Goal: Navigation & Orientation: Find specific page/section

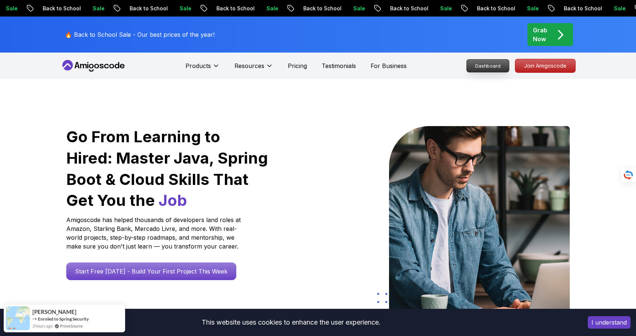
click at [494, 59] on link "Dashboard" at bounding box center [487, 65] width 43 height 13
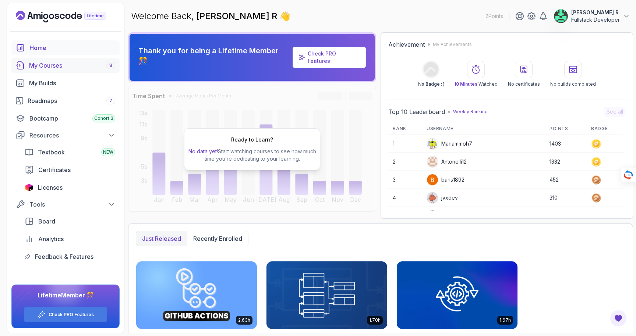
click at [73, 67] on div "My Courses 8" at bounding box center [72, 65] width 86 height 9
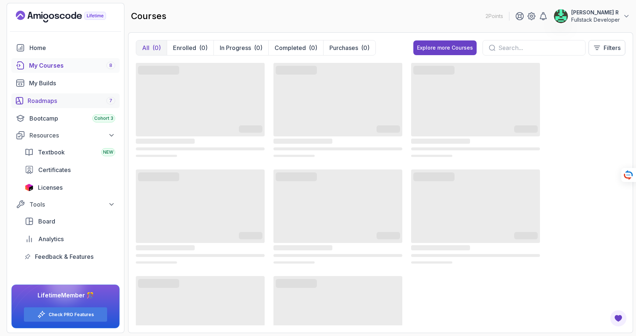
click at [72, 99] on div "Roadmaps 7" at bounding box center [72, 100] width 88 height 9
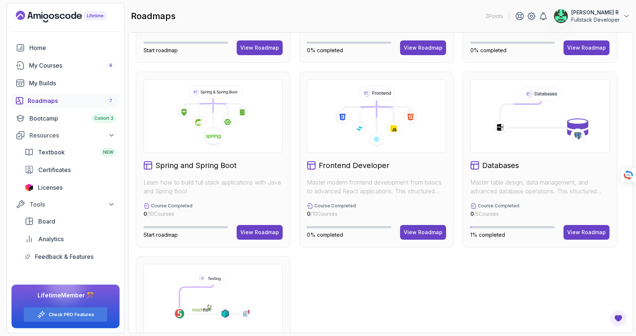
scroll to position [157, 0]
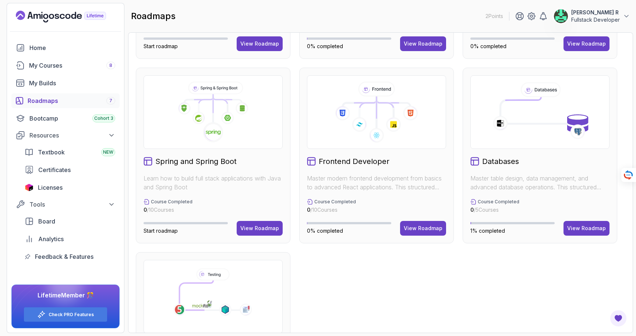
click at [393, 106] on icon at bounding box center [384, 104] width 17 height 8
click at [412, 225] on div "View Roadmap" at bounding box center [423, 228] width 39 height 7
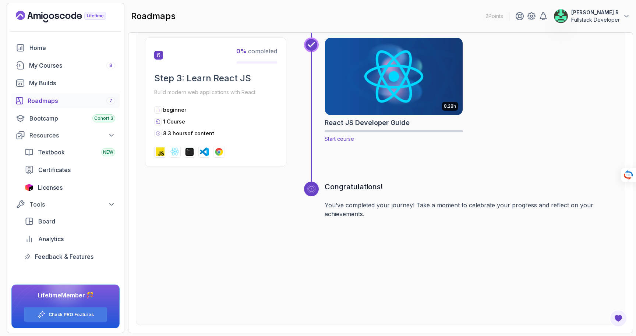
scroll to position [1006, 0]
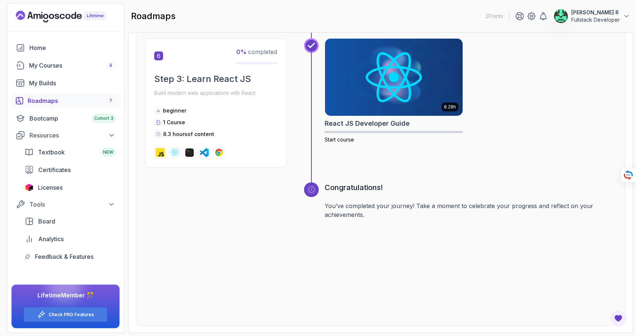
click at [75, 97] on div "Roadmaps 7" at bounding box center [72, 100] width 88 height 9
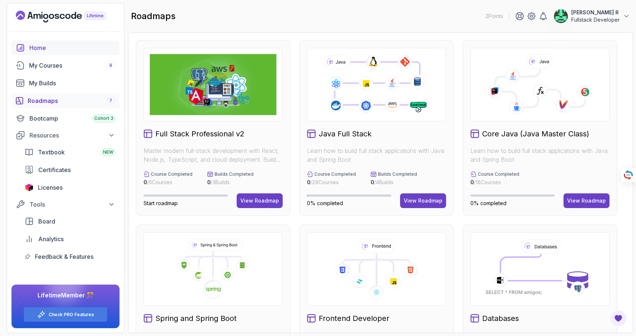
click at [53, 46] on div "Home" at bounding box center [72, 47] width 86 height 9
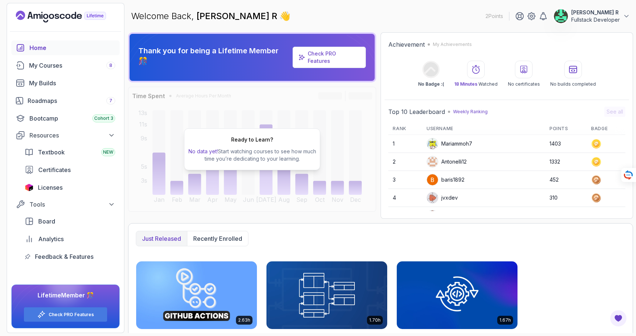
click at [616, 12] on p "[PERSON_NAME] R" at bounding box center [595, 12] width 49 height 7
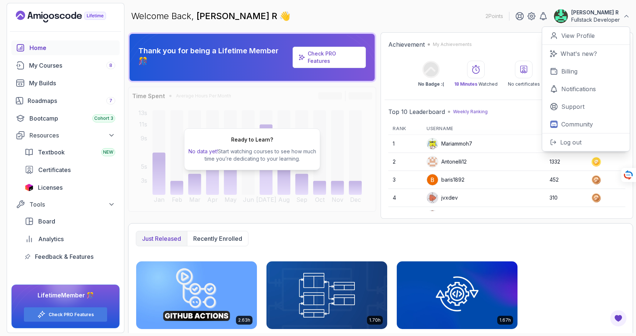
click at [287, 220] on div "Thank you for being a Lifetime Member 🎊 Check PRO Features Time Spent Average H…" at bounding box center [380, 182] width 505 height 301
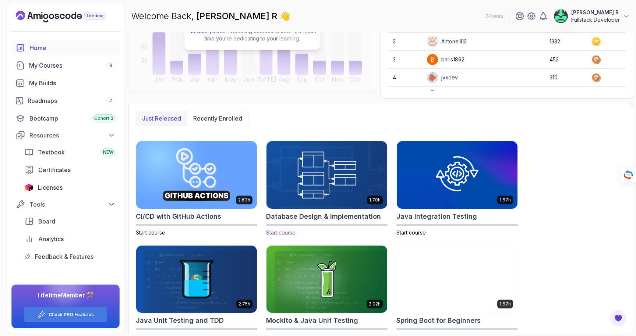
scroll to position [240, 0]
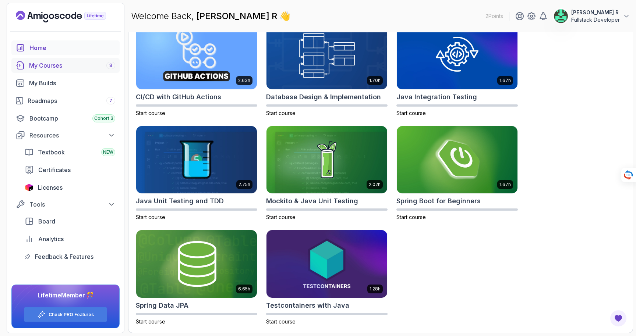
click at [44, 66] on div "My Courses 8" at bounding box center [72, 65] width 86 height 9
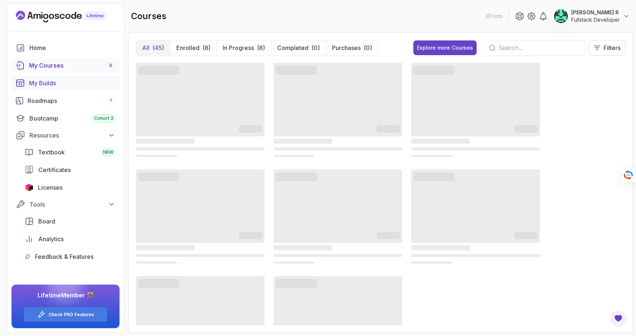
click at [60, 82] on div "My Builds" at bounding box center [72, 83] width 86 height 9
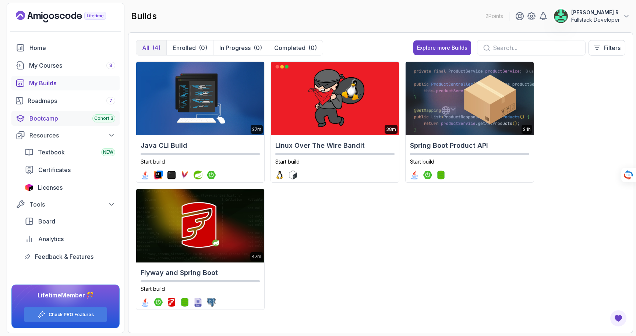
click at [41, 124] on link "Bootcamp Cohort 3" at bounding box center [65, 118] width 108 height 15
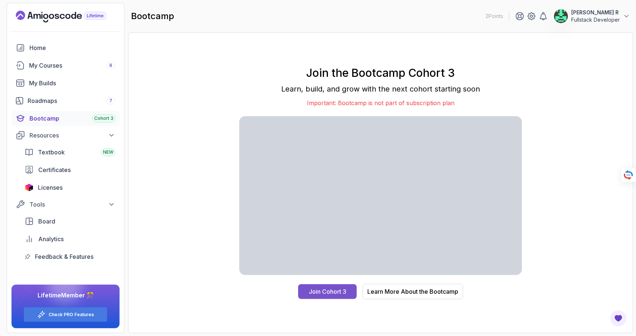
click at [316, 291] on div "Join Cohort 3" at bounding box center [328, 291] width 38 height 9
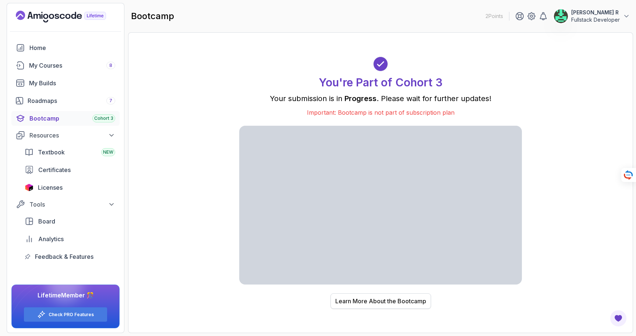
click at [411, 299] on div "Learn More About the Bootcamp" at bounding box center [380, 301] width 91 height 9
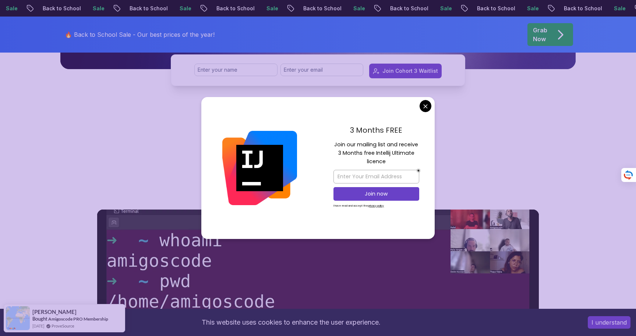
scroll to position [235, 0]
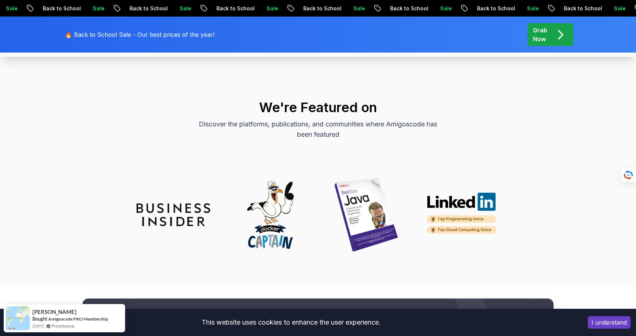
scroll to position [3202, 0]
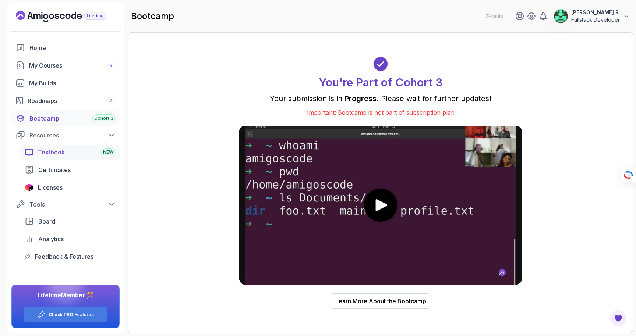
click at [58, 152] on span "Textbook" at bounding box center [51, 152] width 27 height 9
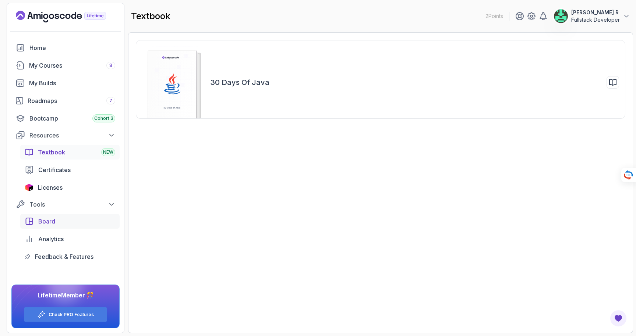
click at [65, 220] on div "Board" at bounding box center [76, 221] width 77 height 9
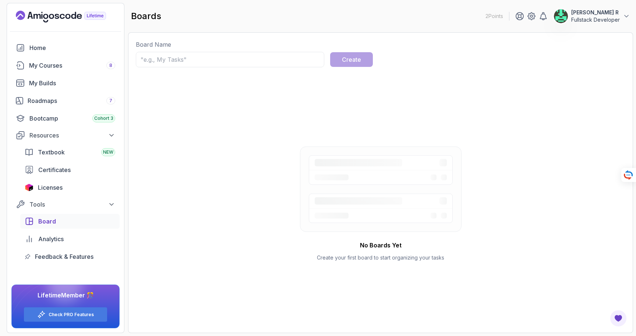
click at [188, 48] on p "Board Name" at bounding box center [380, 44] width 489 height 9
click at [178, 57] on input "text" at bounding box center [230, 59] width 188 height 15
click at [65, 240] on div "Analytics" at bounding box center [76, 239] width 77 height 9
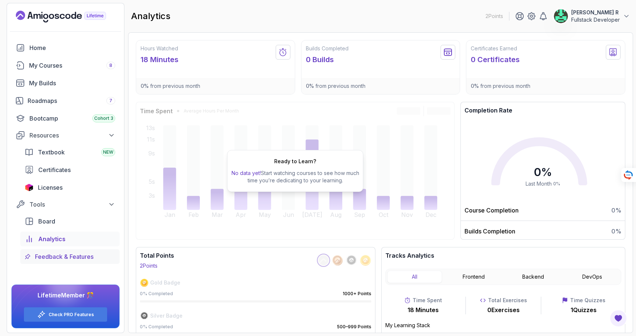
click at [69, 256] on span "Feedback & Features" at bounding box center [64, 256] width 58 height 9
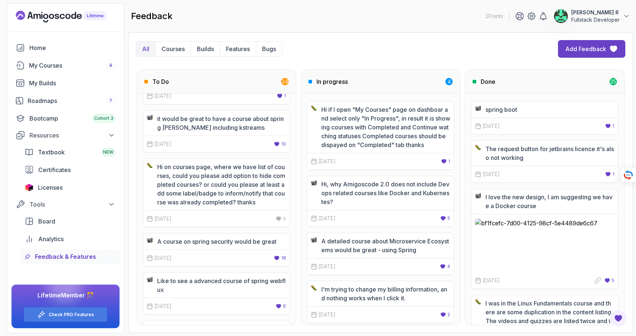
scroll to position [165, 0]
